Goal: Task Accomplishment & Management: Use online tool/utility

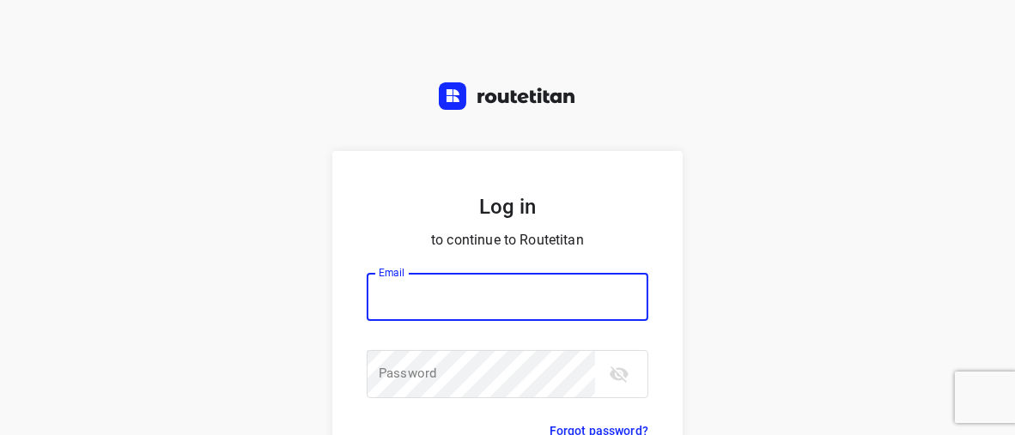
type input "[EMAIL_ADDRESS][DOMAIN_NAME]"
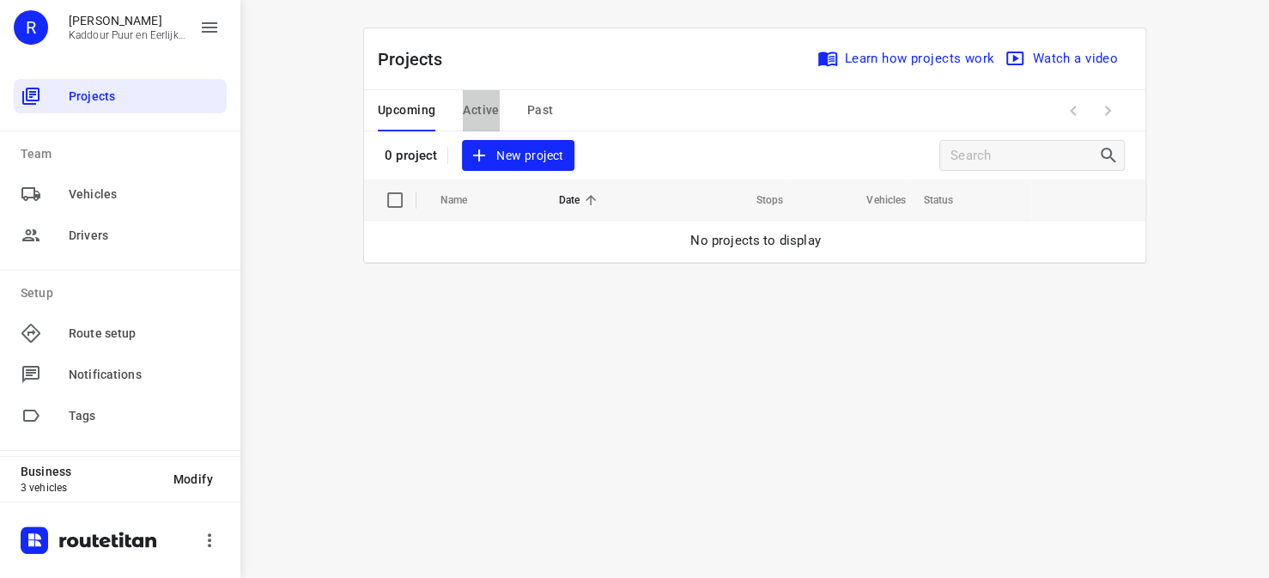
click at [495, 111] on span "Active" at bounding box center [481, 110] width 36 height 21
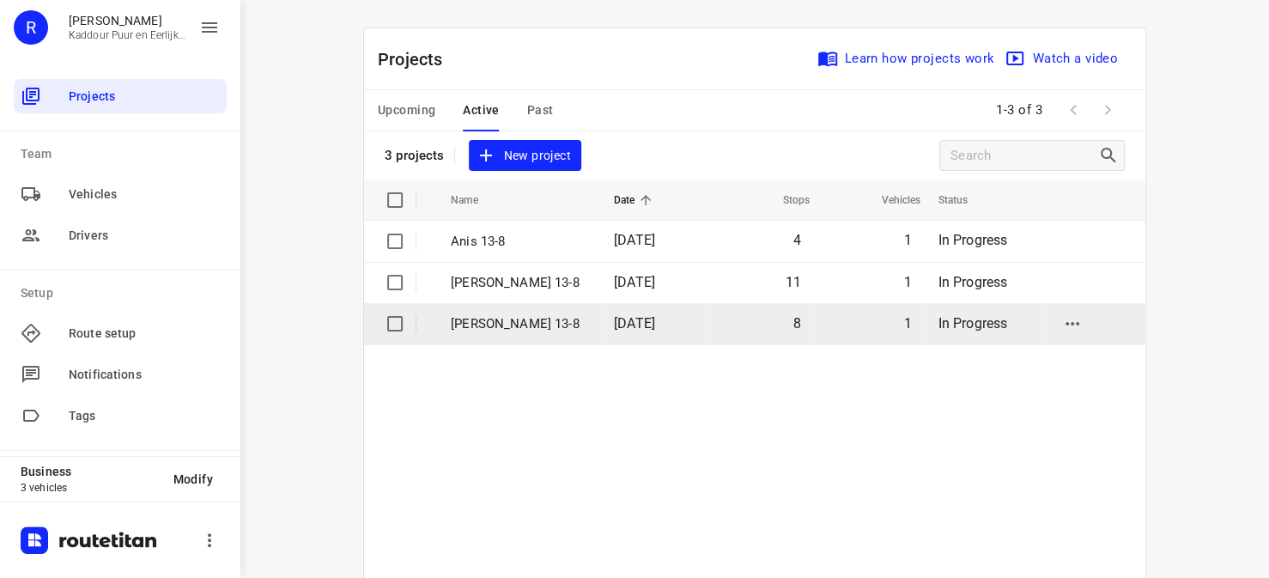
click at [475, 331] on p "Anwar 13-8" at bounding box center [519, 324] width 137 height 20
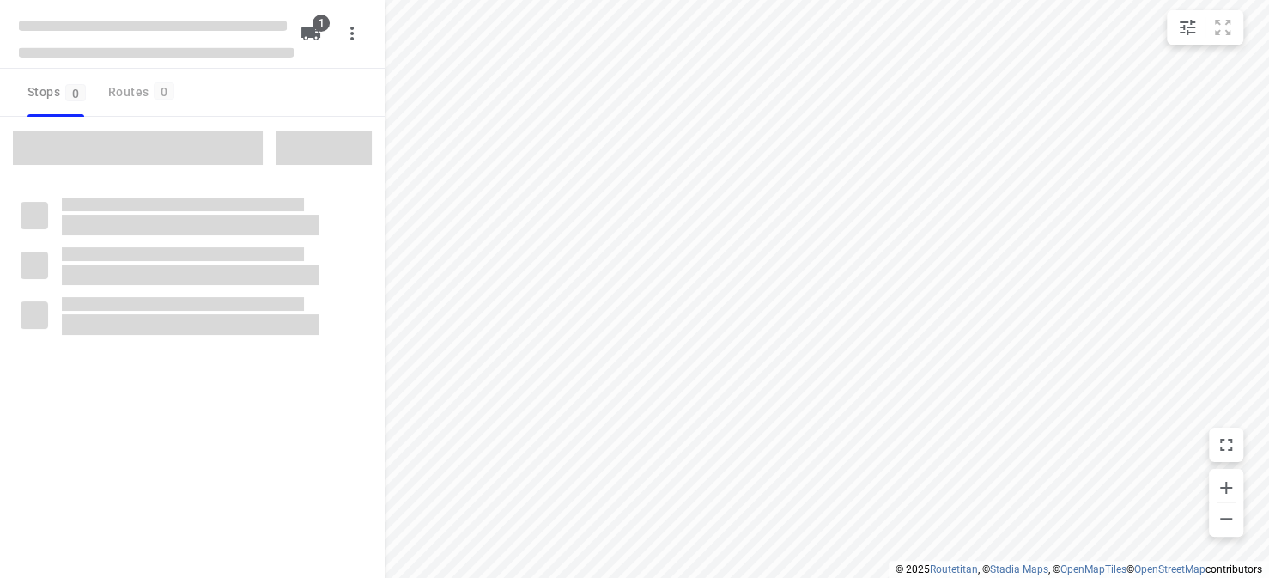
type input "distance"
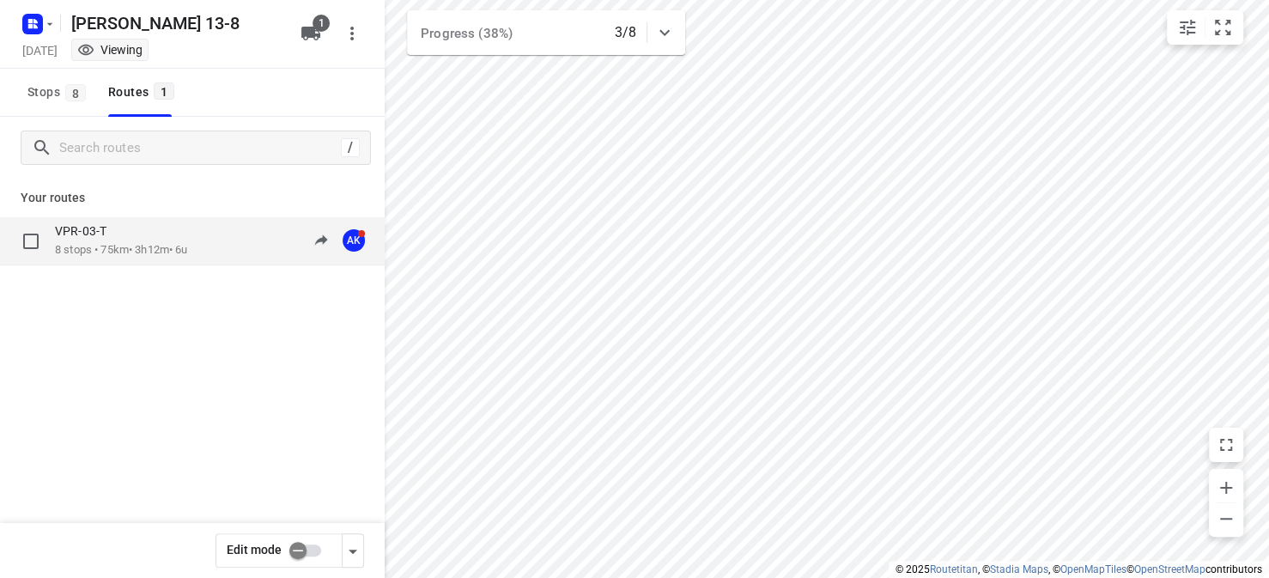
click at [129, 246] on p "8 stops • 75km • 3h12m • 6u" at bounding box center [121, 250] width 133 height 16
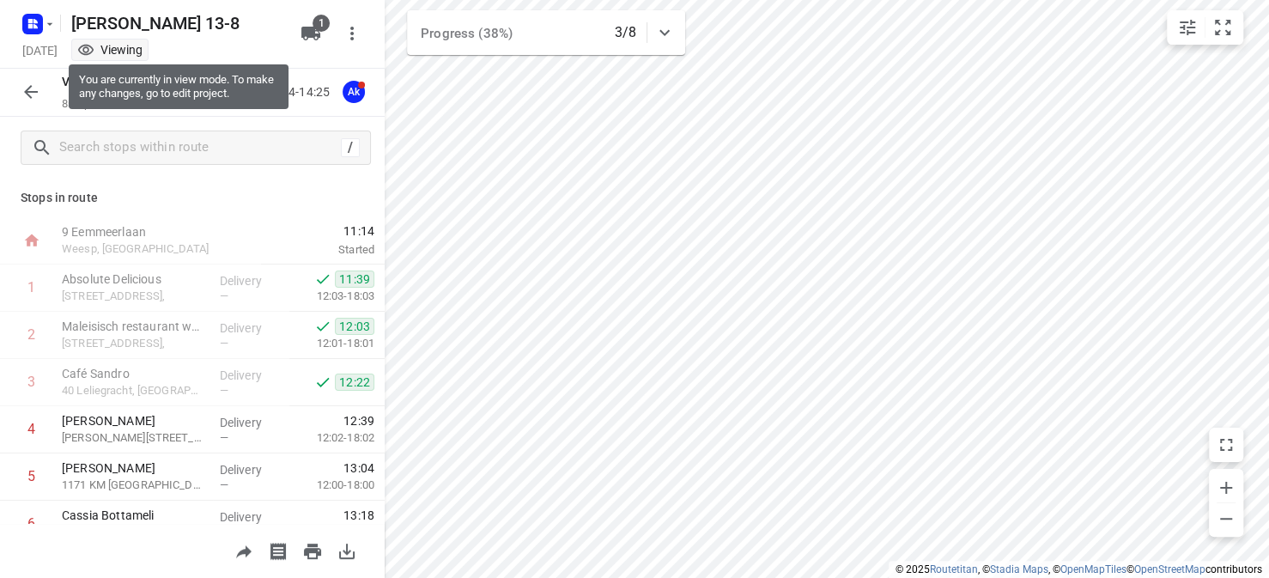
click at [143, 52] on div "Viewing" at bounding box center [109, 49] width 65 height 17
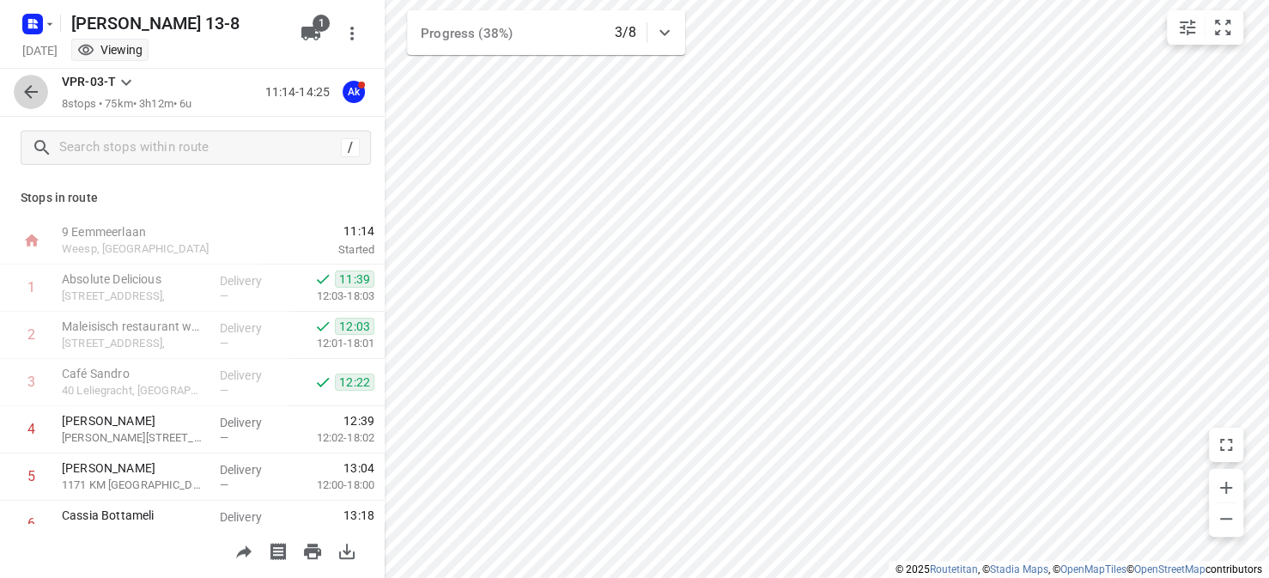
click at [33, 93] on icon "button" at bounding box center [31, 92] width 14 height 14
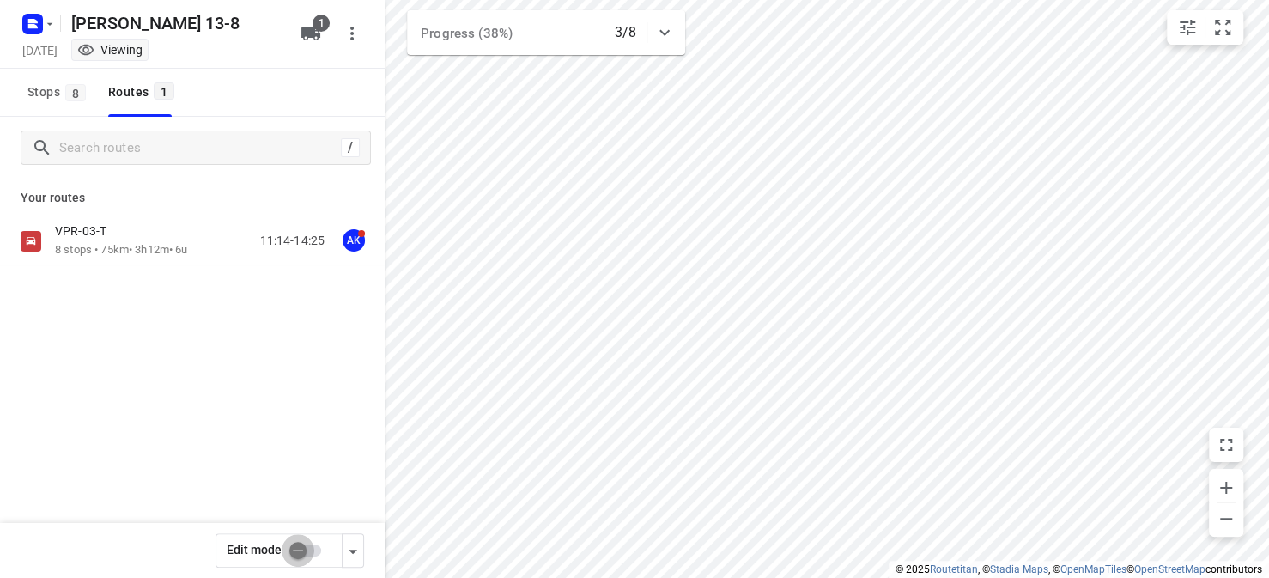
click at [307, 435] on input "checkbox" at bounding box center [298, 550] width 98 height 33
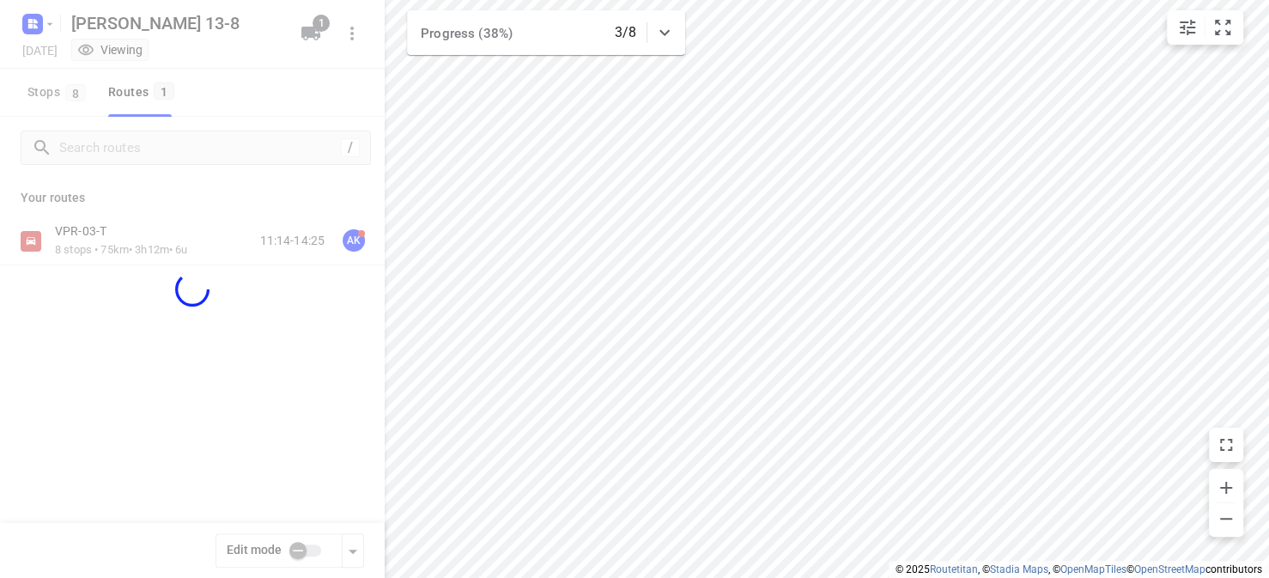
checkbox input "true"
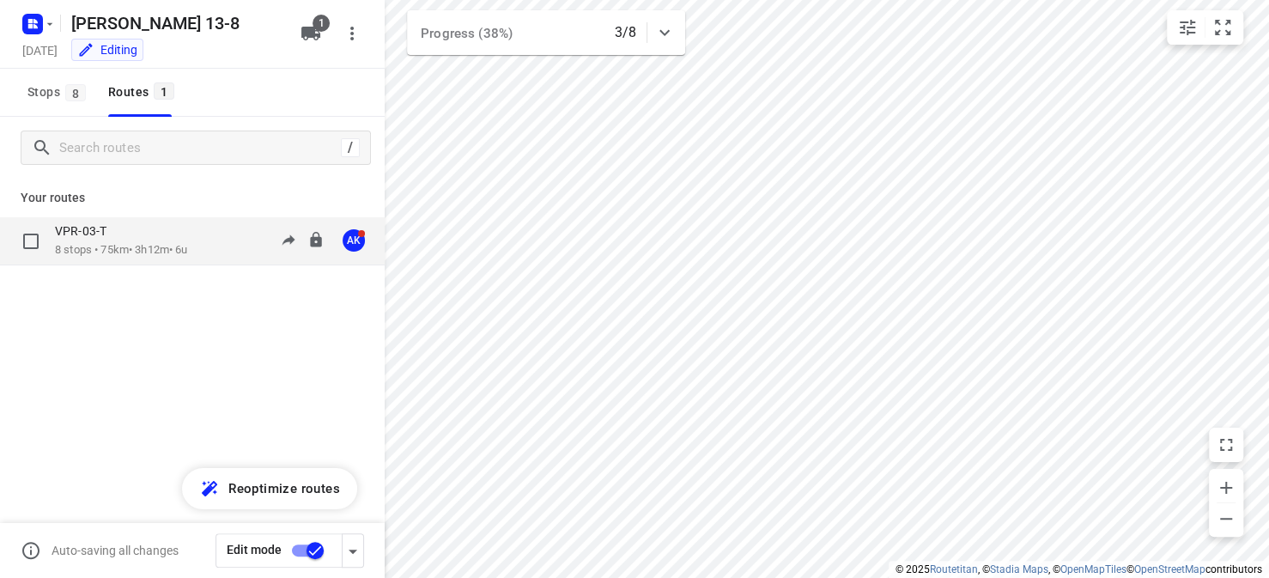
click at [74, 244] on p "8 stops • 75km • 3h12m • 6u" at bounding box center [121, 250] width 133 height 16
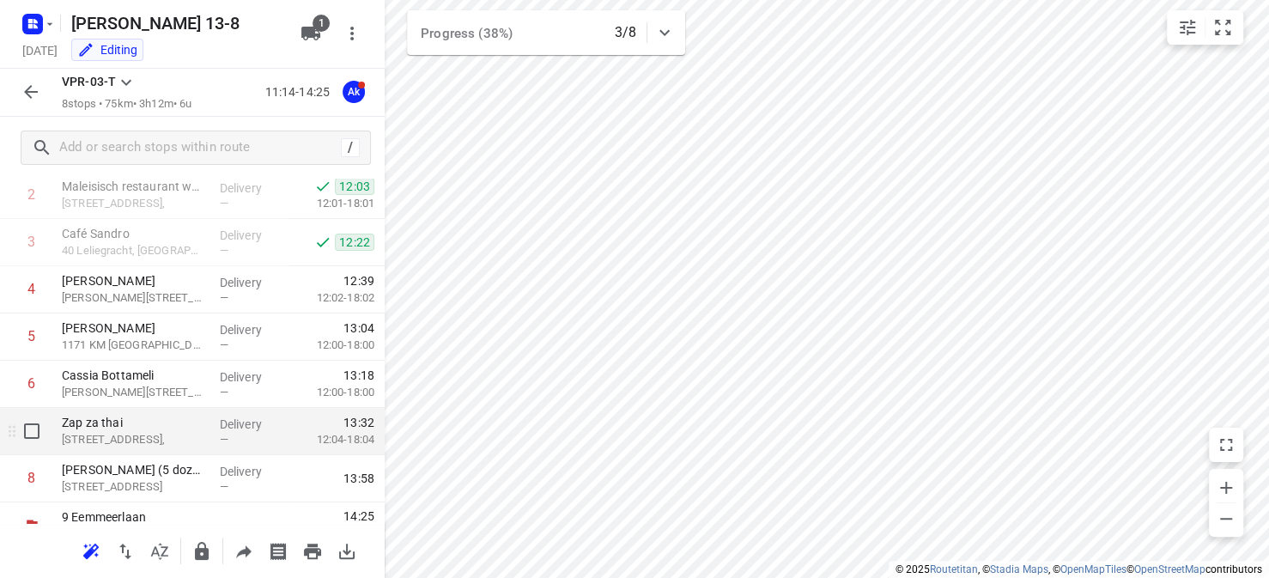
scroll to position [166, 0]
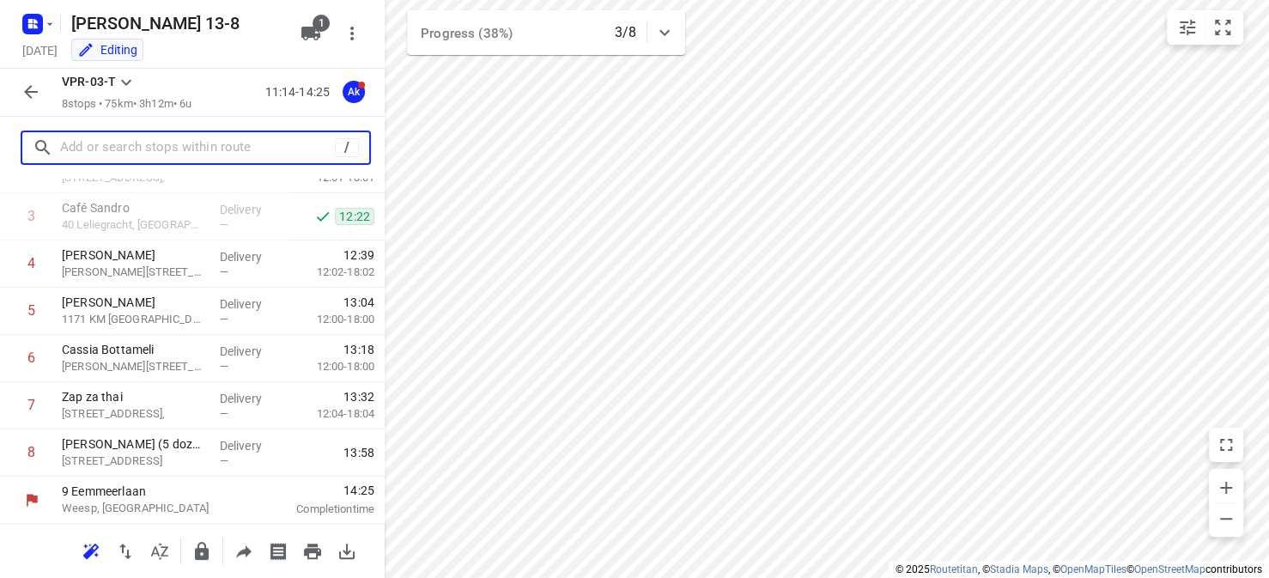
click at [104, 150] on input "text" at bounding box center [197, 148] width 275 height 27
click at [122, 148] on input "text" at bounding box center [214, 148] width 309 height 27
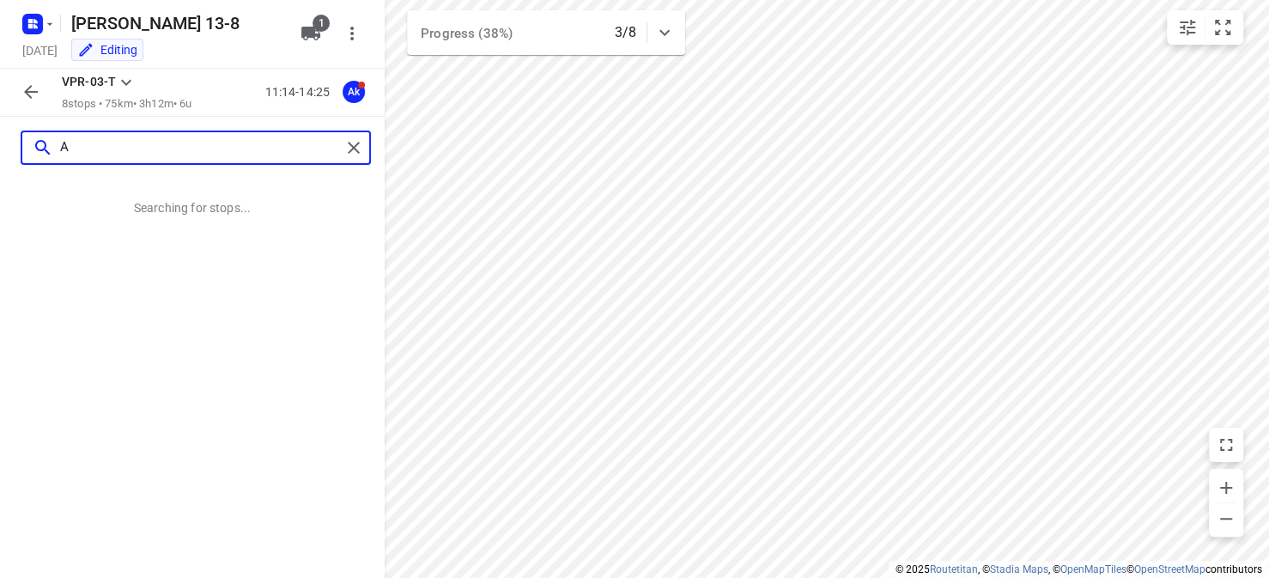
scroll to position [0, 0]
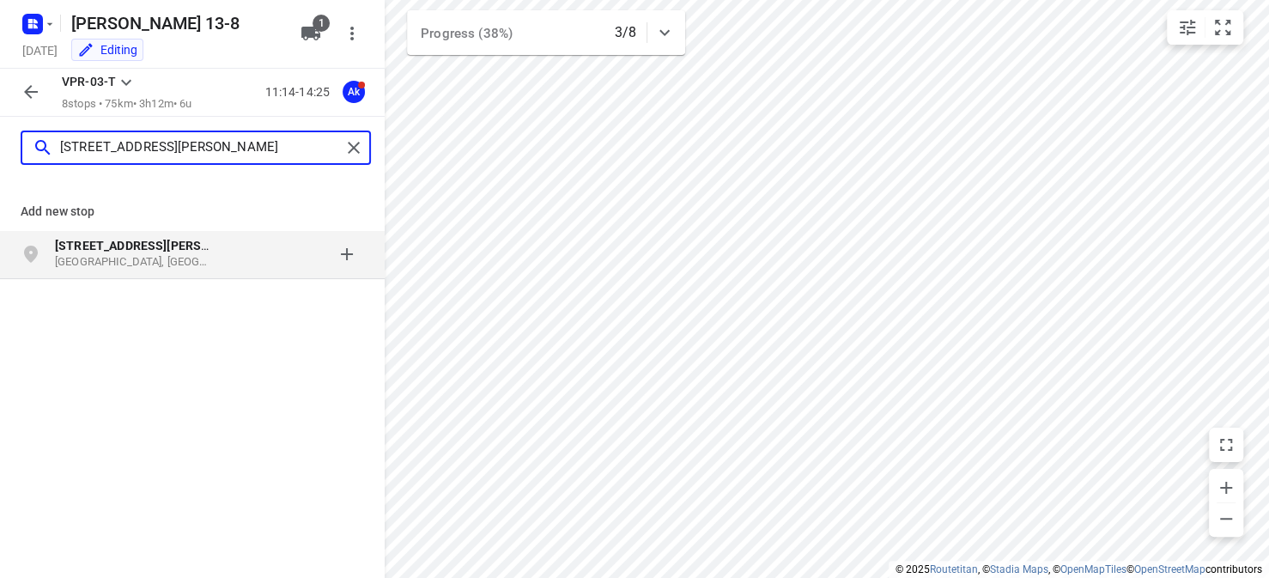
type input "Admiraal de Ruijterweg 541"
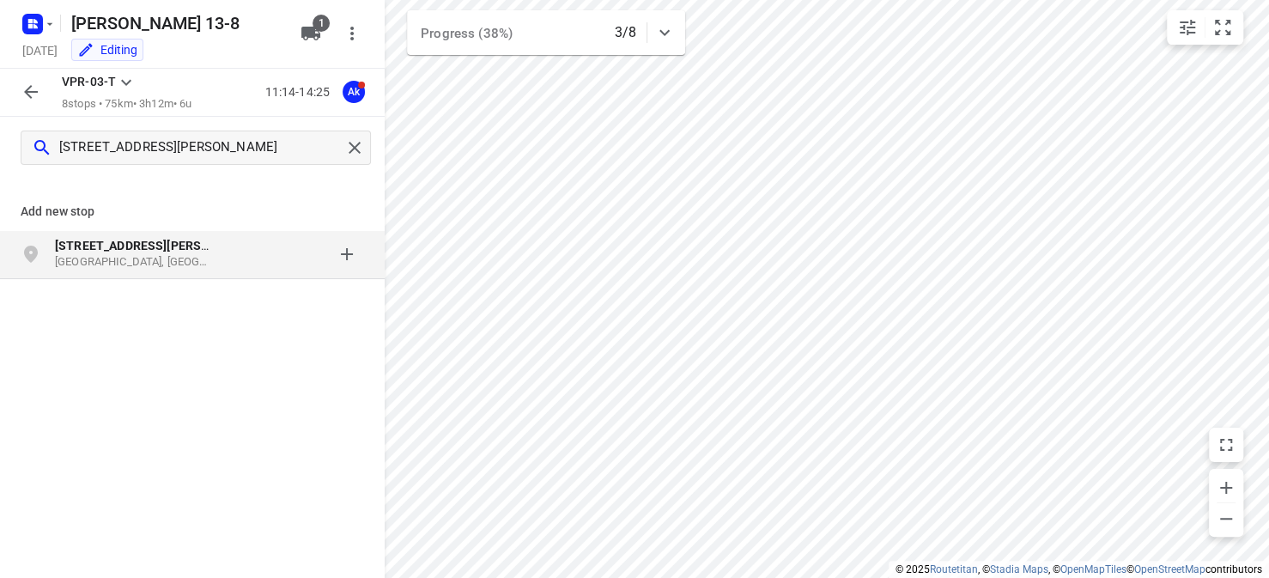
click at [149, 249] on b "Admiraal de Ruijterweg 541" at bounding box center [158, 246] width 206 height 14
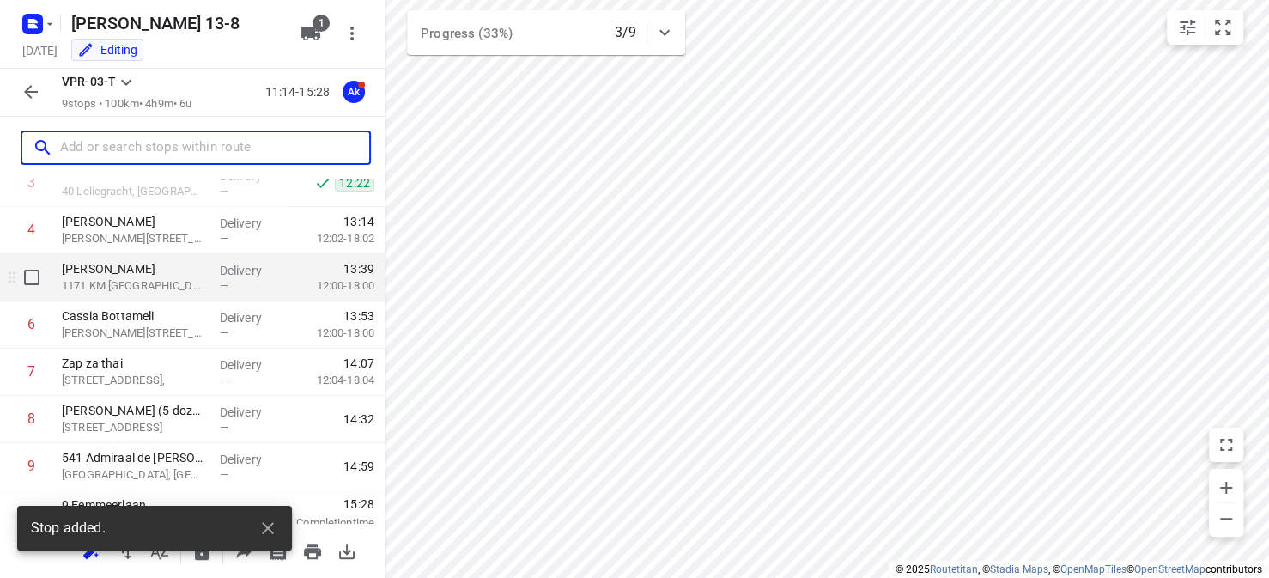
scroll to position [213, 0]
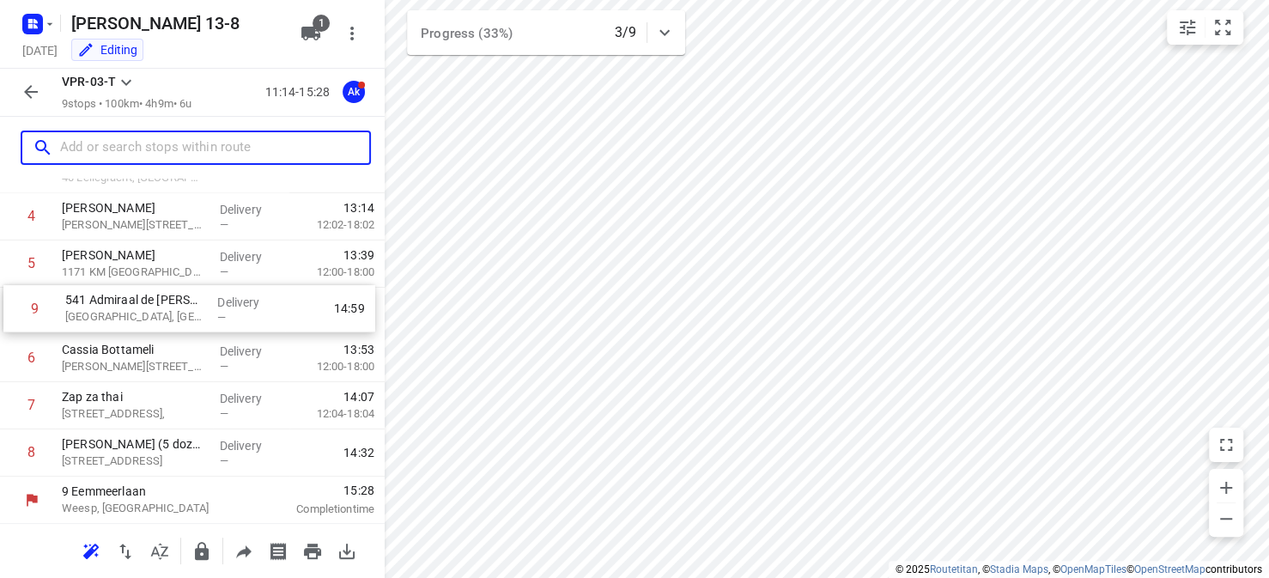
drag, startPoint x: 163, startPoint y: 456, endPoint x: 168, endPoint y: 300, distance: 156.3
click at [168, 300] on div "1 Absolute Delicious Molenkade 46, Delivery — 11:39 12:03-18:03 2 Maleisisch re…" at bounding box center [192, 264] width 385 height 425
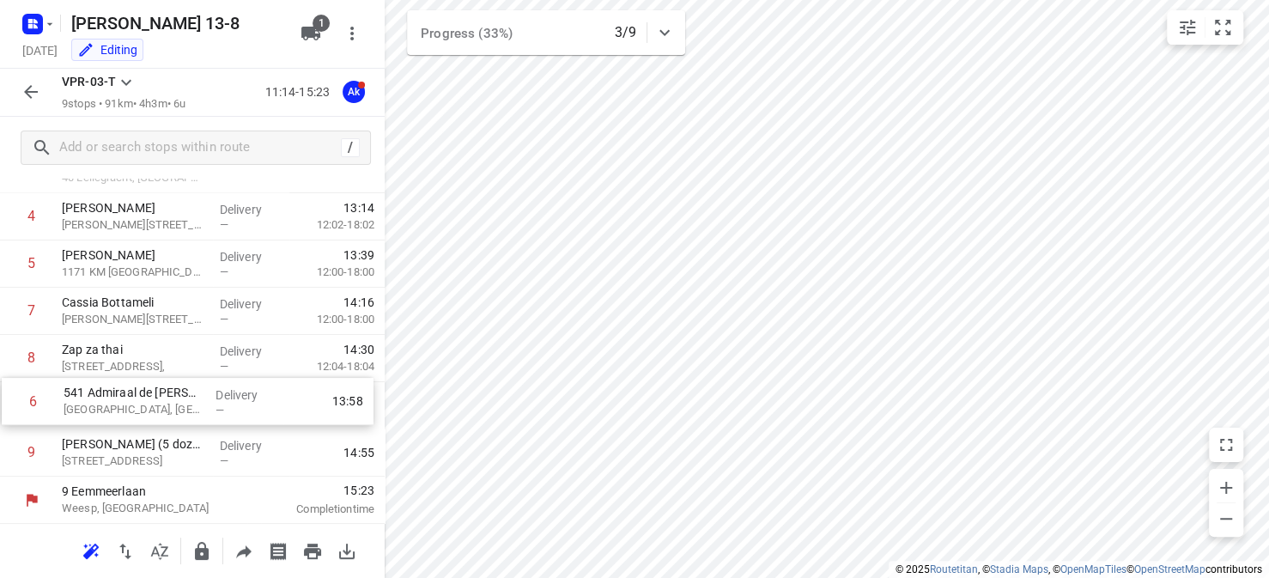
drag, startPoint x: 182, startPoint y: 319, endPoint x: 184, endPoint y: 416, distance: 97.0
click at [184, 416] on div "1 Absolute Delicious Molenkade 46, Delivery — 11:39 12:03-18:03 2 Maleisisch re…" at bounding box center [192, 264] width 385 height 425
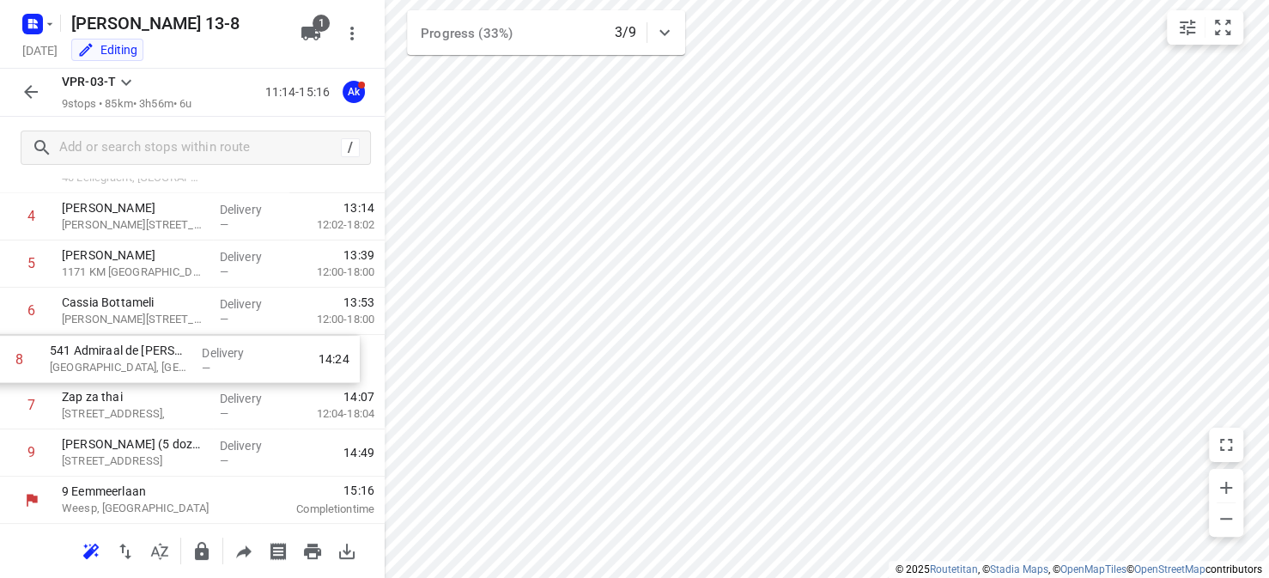
drag, startPoint x: 220, startPoint y: 416, endPoint x: 207, endPoint y: 365, distance: 52.3
click at [207, 365] on div "1 Absolute Delicious Molenkade 46, Delivery — 11:39 12:03-18:03 2 Maleisisch re…" at bounding box center [192, 264] width 385 height 425
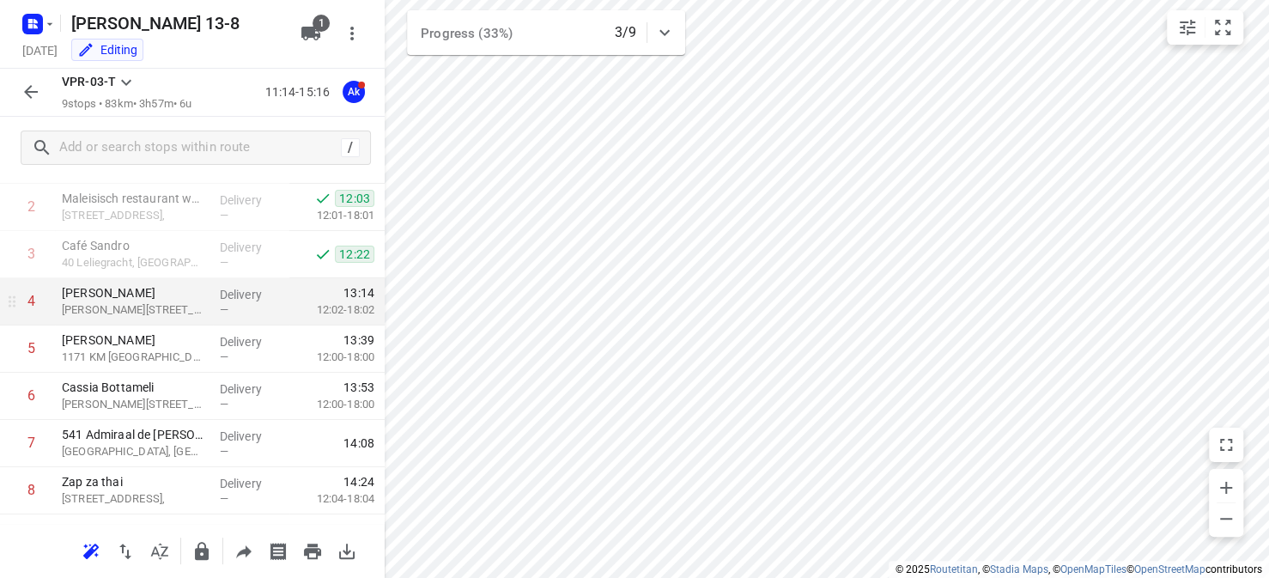
scroll to position [127, 0]
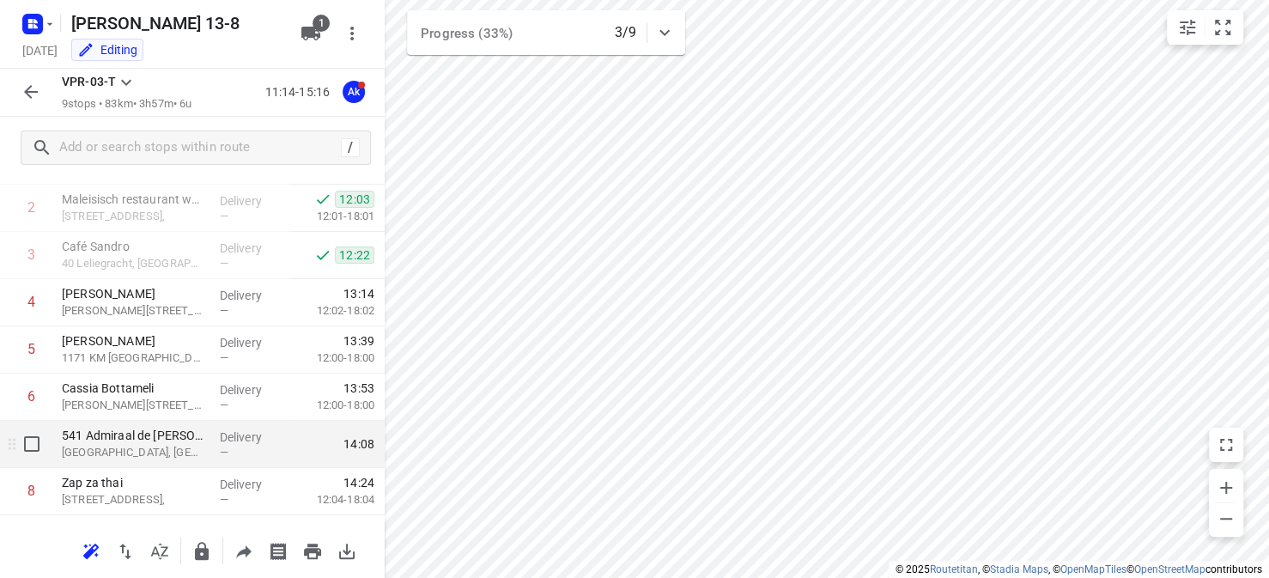
click at [148, 435] on p "Amsterdam, Netherlands" at bounding box center [134, 452] width 144 height 17
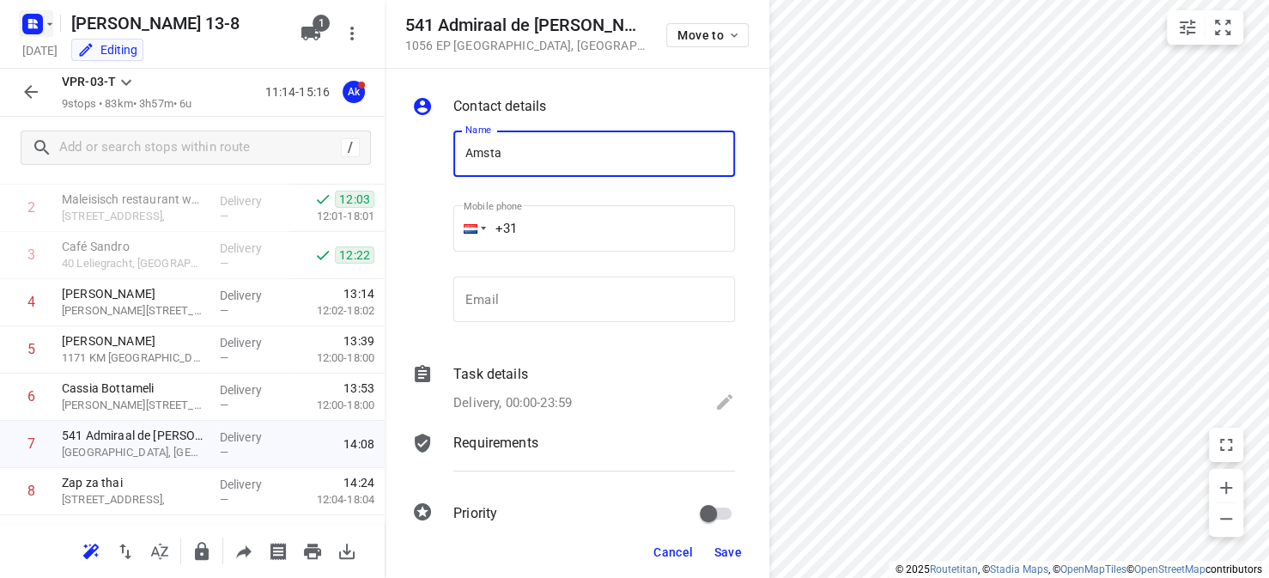
type input "Amsta"
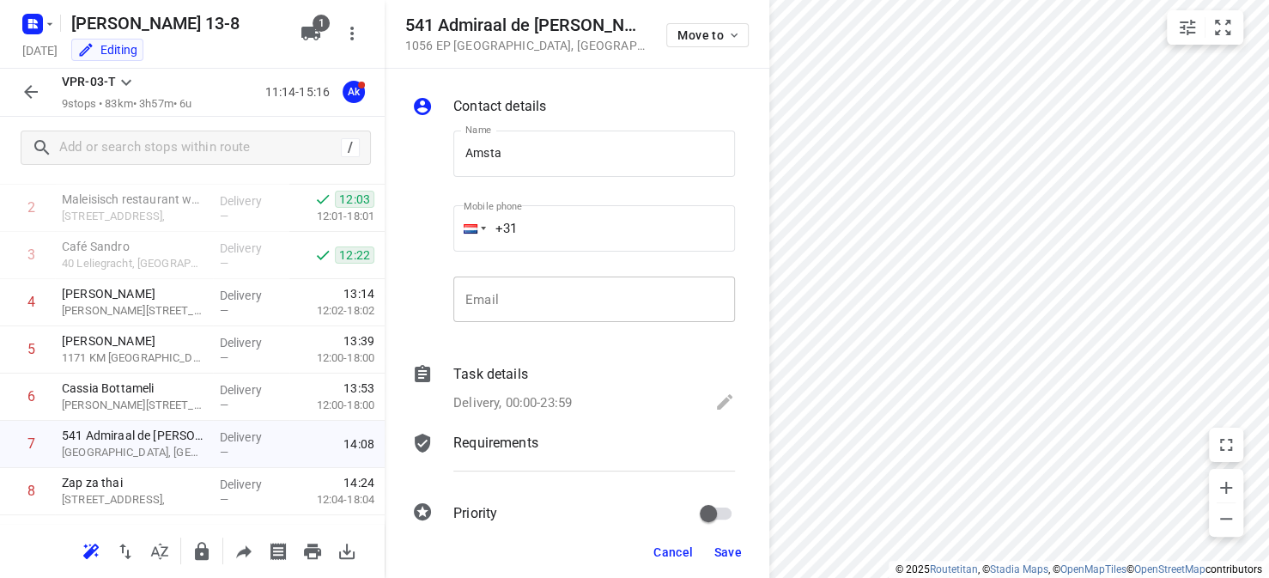
click at [489, 288] on input "email" at bounding box center [594, 299] width 282 height 46
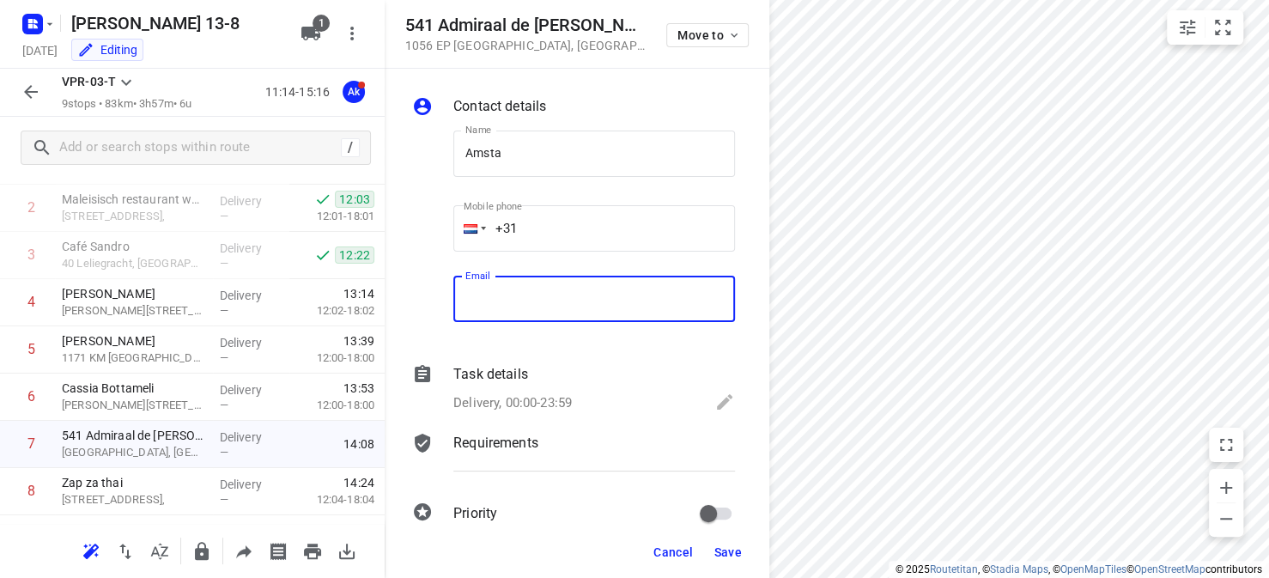
paste input "0205860830"
click at [539, 253] on div "Mobile phone +31 ​" at bounding box center [594, 231] width 282 height 69
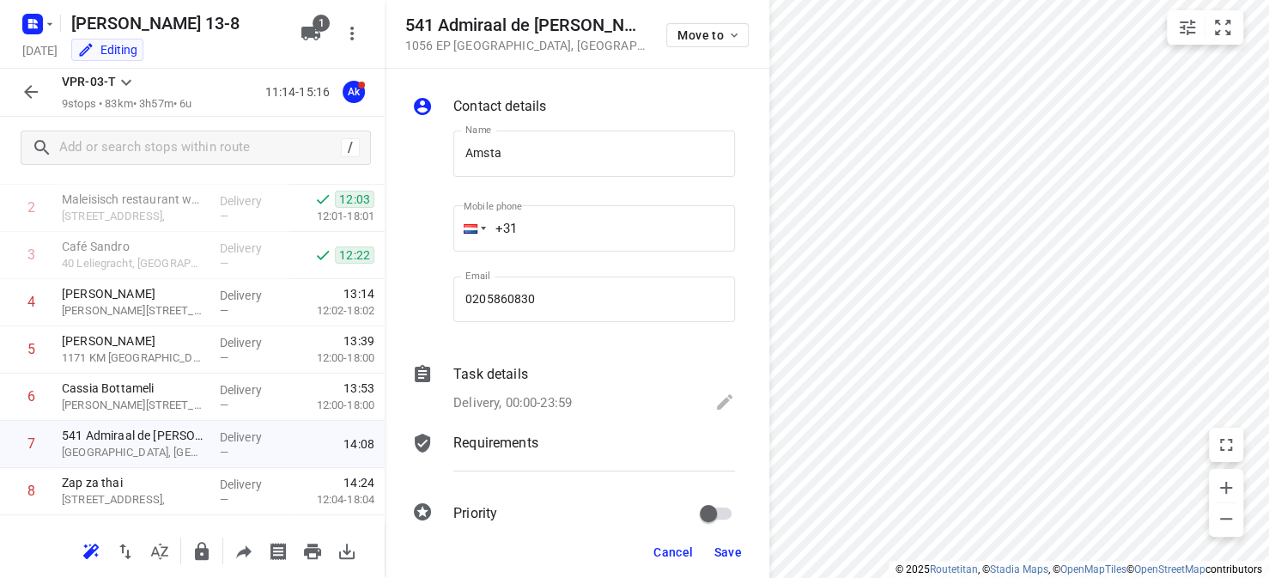
click at [641, 56] on div "541 Admiraal de Ruijterweg 1056 EP Amsterdam , Netherlands Move to" at bounding box center [577, 34] width 385 height 69
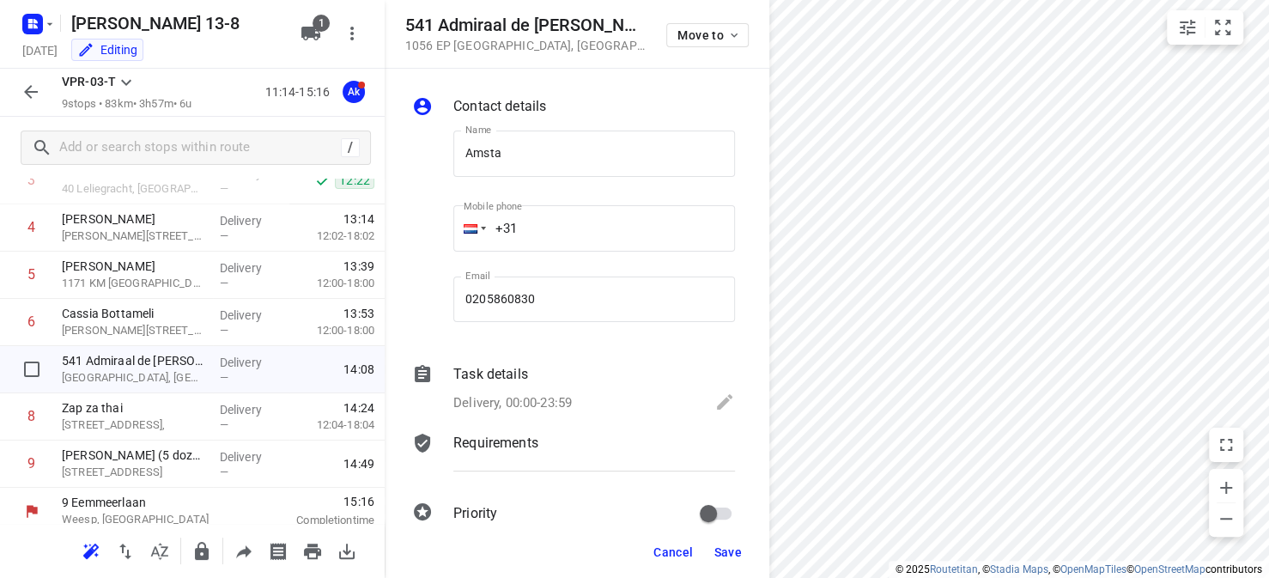
scroll to position [213, 0]
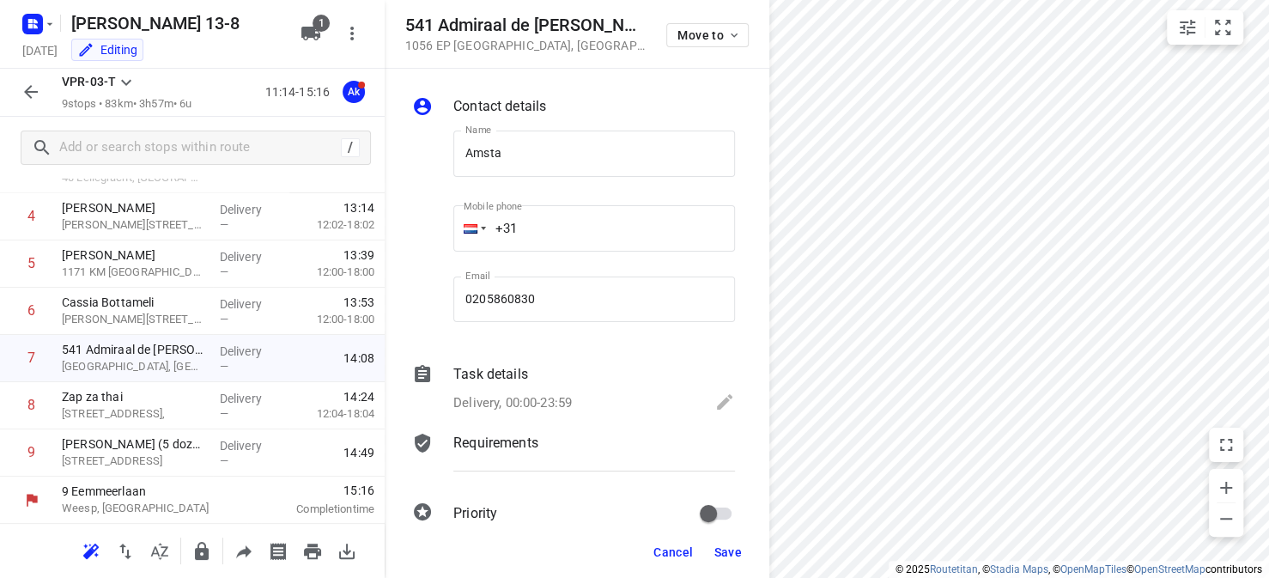
click at [739, 435] on span "Save" at bounding box center [727, 552] width 28 height 14
click at [554, 291] on input "0205860830" at bounding box center [594, 299] width 282 height 46
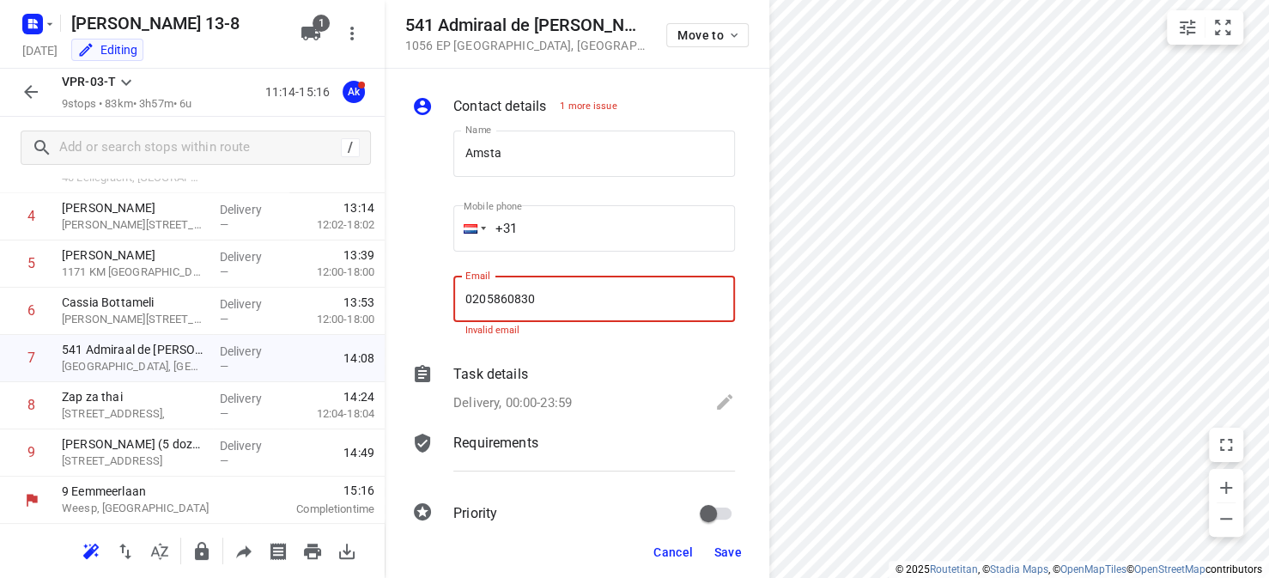
click at [473, 294] on input "0205860830" at bounding box center [594, 299] width 282 height 46
type input "31205860830"
click at [536, 219] on input "+31" at bounding box center [594, 228] width 282 height 46
drag, startPoint x: 579, startPoint y: 300, endPoint x: 449, endPoint y: 291, distance: 130.0
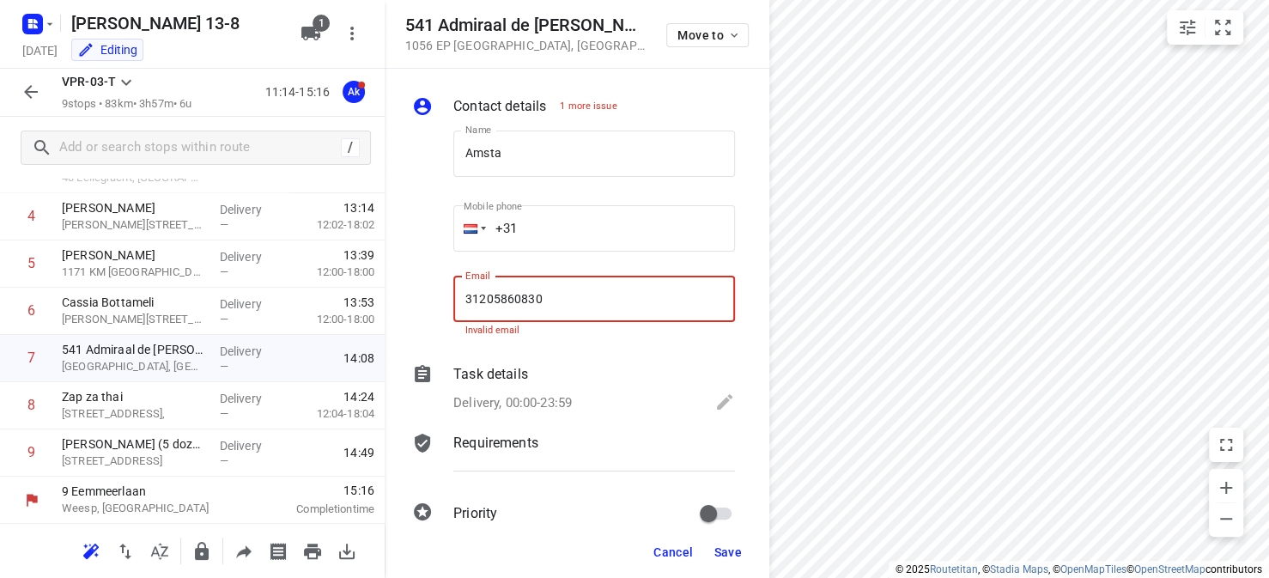
click at [449, 291] on div "Email 31205860830 Email Invalid email" at bounding box center [593, 306] width 295 height 81
click at [519, 231] on input "+31" at bounding box center [594, 228] width 282 height 46
paste input "0205860830"
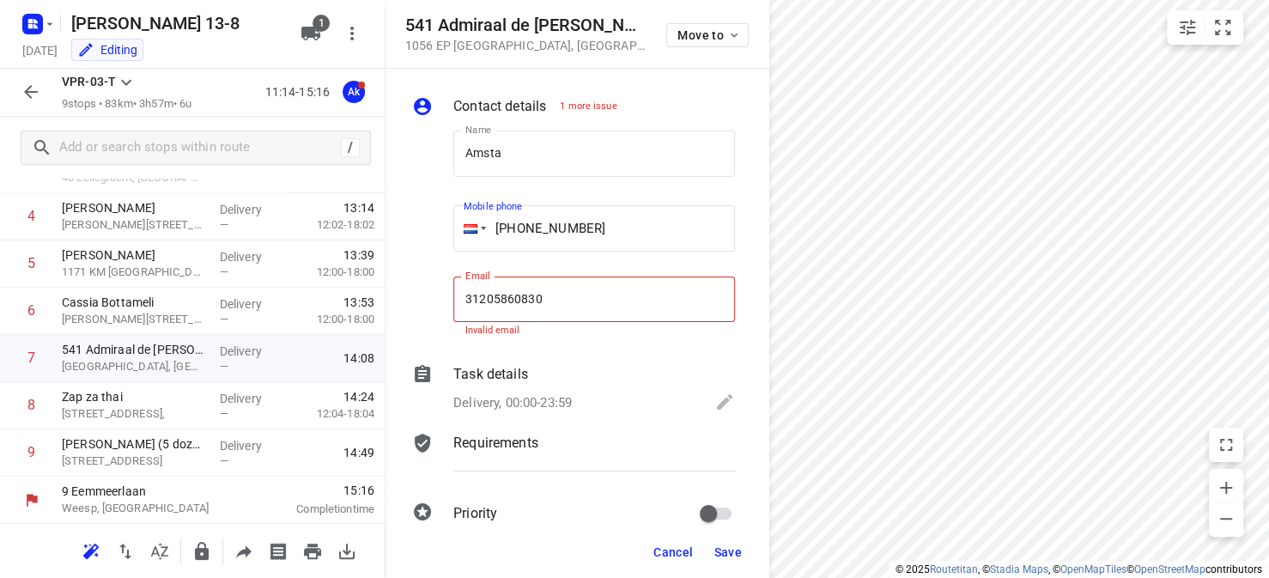
click at [529, 228] on input "+31 0205860830" at bounding box center [594, 228] width 282 height 46
type input "+31 205860830"
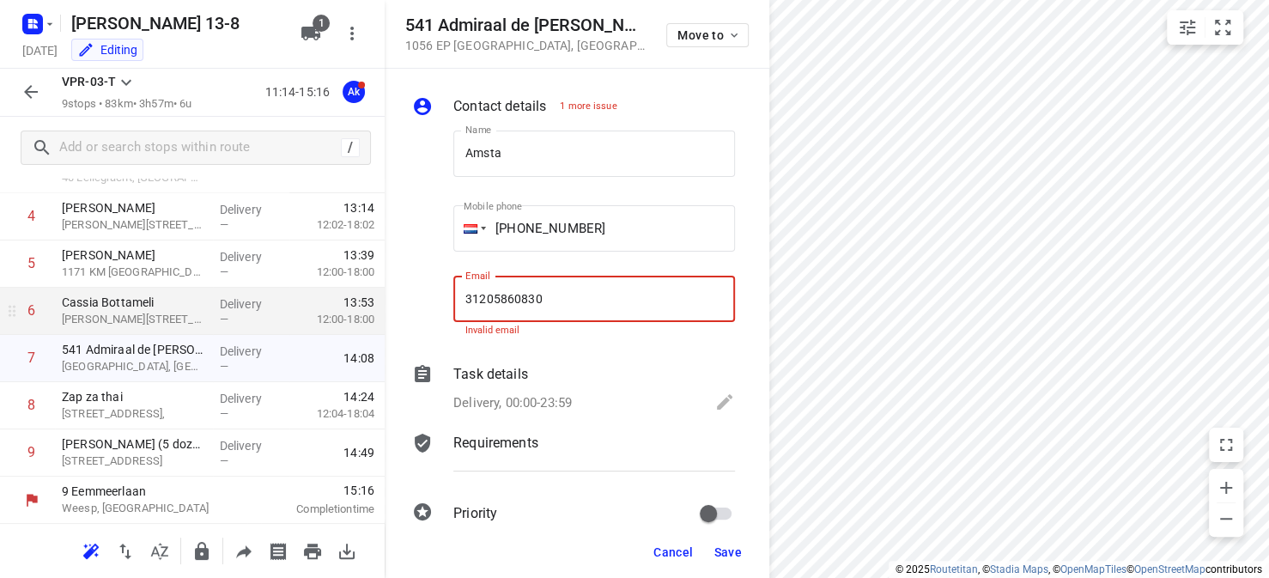
drag, startPoint x: 546, startPoint y: 294, endPoint x: 368, endPoint y: 294, distance: 177.7
click at [368, 294] on div "541 Admiraal de Ruijterweg 1056 EP Amsterdam , Netherlands Move to Contact deta…" at bounding box center [192, 289] width 385 height 578
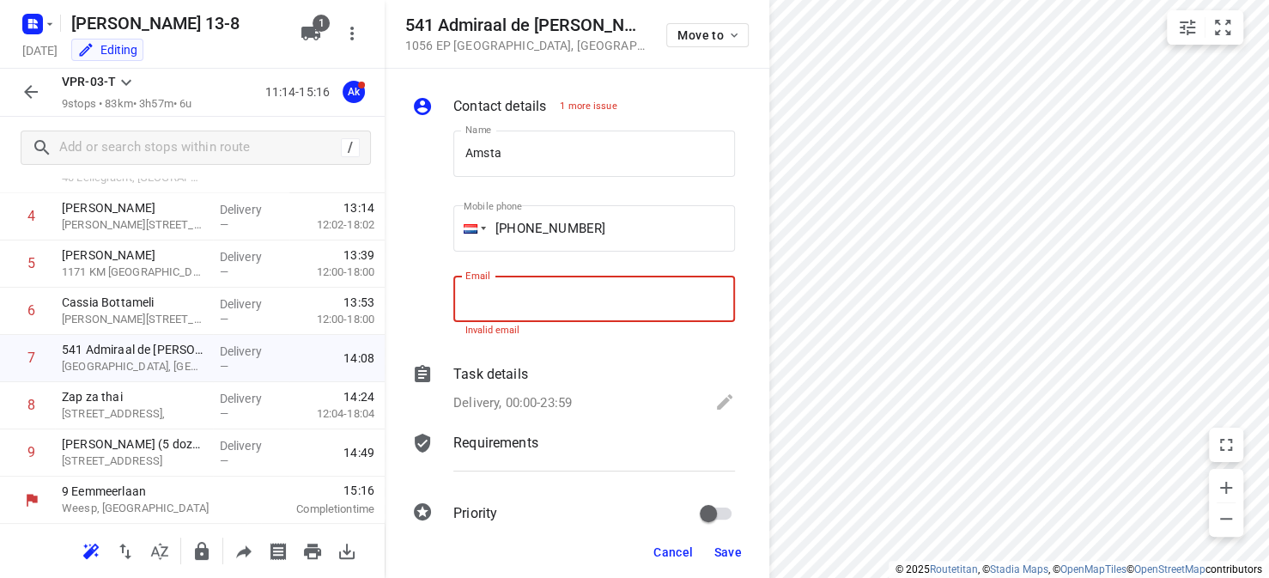
click at [724, 435] on span "Save" at bounding box center [727, 552] width 28 height 14
